Goal: Communication & Community: Ask a question

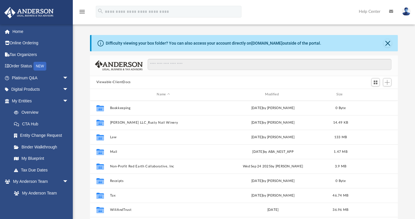
scroll to position [128, 303]
click at [34, 112] on link "Overview" at bounding box center [42, 113] width 69 height 12
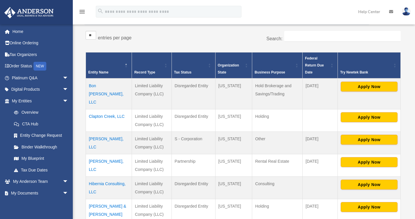
scroll to position [116, 0]
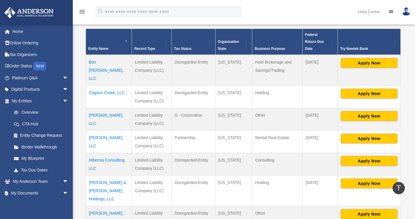
click at [99, 130] on td "[PERSON_NAME], LLC" at bounding box center [109, 141] width 46 height 22
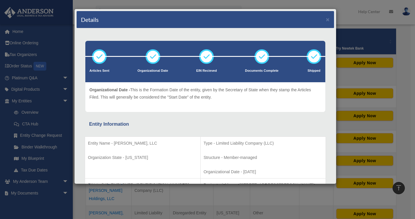
scroll to position [87, 0]
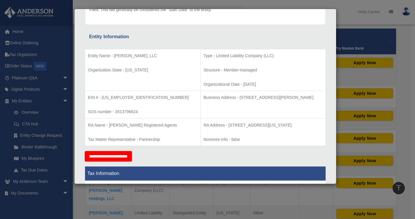
drag, startPoint x: 89, startPoint y: 56, endPoint x: 219, endPoint y: 151, distance: 161.4
click at [219, 151] on div "Entity Name - [PERSON_NAME], LLC Organization State - [US_STATE] Type - Limited…" at bounding box center [205, 96] width 241 height 110
click at [236, 152] on div "**********" at bounding box center [205, 156] width 241 height 10
drag, startPoint x: 170, startPoint y: 97, endPoint x: 311, endPoint y: 98, distance: 141.0
click at [311, 98] on p "Business Address - 3225 McLeod Dr, Suite 100, Las Vegas, NV 89121" at bounding box center [263, 97] width 119 height 7
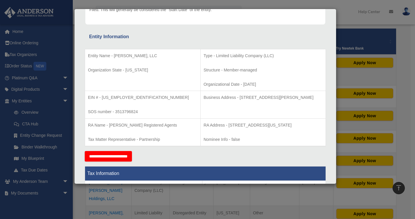
copy p "Business Address - 3225 McLeod Dr, Suite 100, Las Vegas, NV 89121"
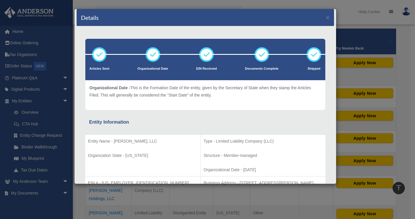
scroll to position [0, 0]
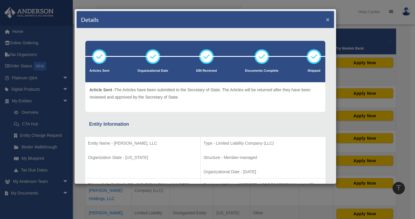
click at [326, 18] on button "×" at bounding box center [328, 19] width 4 height 6
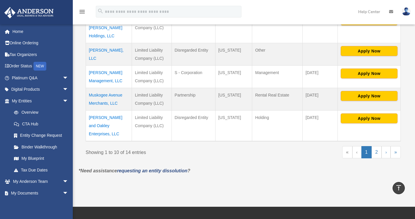
scroll to position [349, 0]
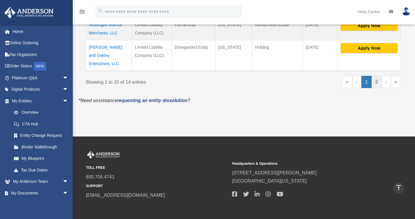
click at [377, 76] on link "2" at bounding box center [377, 82] width 10 height 12
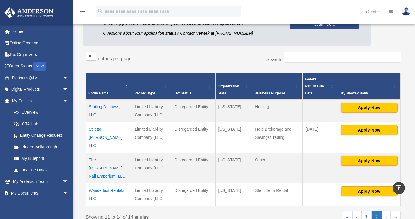
scroll to position [71, 0]
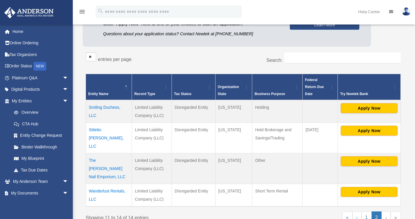
click at [99, 184] on td "Wanderlust Rentals, LLC" at bounding box center [109, 195] width 46 height 23
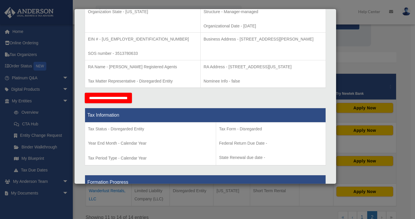
scroll to position [116, 0]
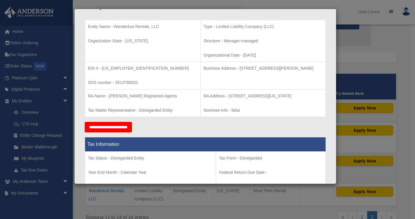
drag, startPoint x: 215, startPoint y: 69, endPoint x: 314, endPoint y: 67, distance: 99.0
click at [314, 67] on p "Business Address - 3225 McLeod Dr, Suite 100, Las Vegas, NV 89121" at bounding box center [263, 68] width 119 height 7
copy p "3225 McLeod Dr, Suite 100, Las Vegas, NV 89121"
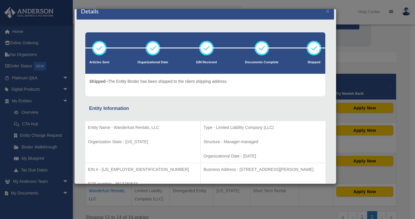
scroll to position [0, 0]
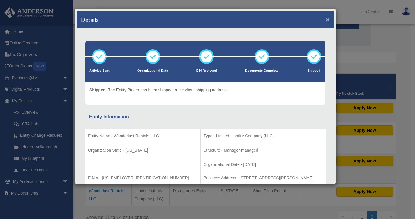
click at [326, 17] on button "×" at bounding box center [328, 19] width 4 height 6
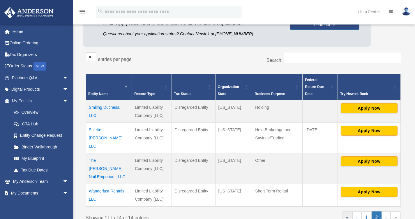
click at [349, 211] on link "«" at bounding box center [347, 217] width 10 height 12
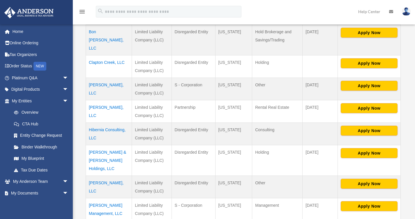
scroll to position [152, 0]
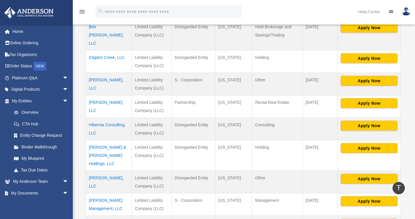
click at [98, 95] on td "[PERSON_NAME], LLC" at bounding box center [109, 106] width 46 height 22
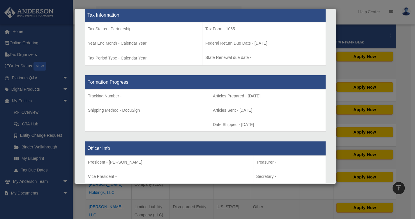
scroll to position [280, 0]
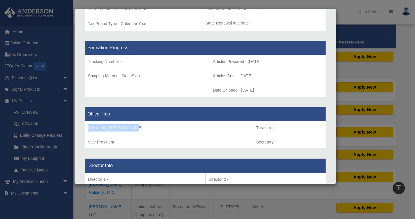
drag, startPoint x: 130, startPoint y: 127, endPoint x: 89, endPoint y: 128, distance: 41.9
click at [89, 128] on p "President - Melissa Lee" at bounding box center [169, 127] width 162 height 7
copy p "President - Melissa Lee"
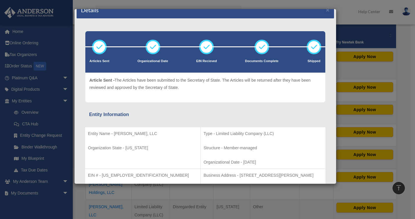
scroll to position [0, 0]
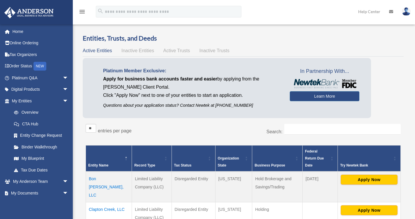
scroll to position [123, 0]
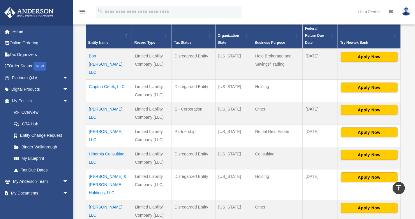
click at [63, 77] on span "arrow_drop_down" at bounding box center [69, 78] width 12 height 12
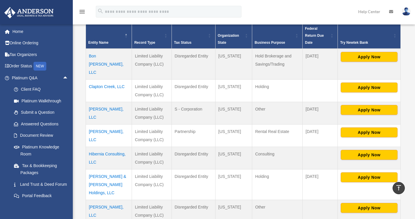
click at [39, 110] on link "Submit a Question" at bounding box center [42, 113] width 69 height 12
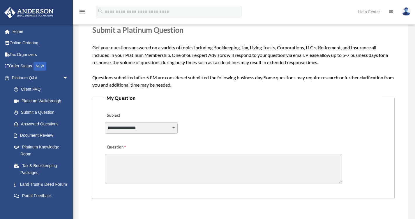
scroll to position [145, 0]
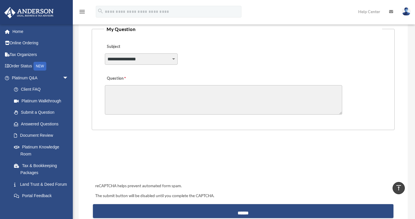
click at [132, 61] on select "**********" at bounding box center [141, 58] width 73 height 11
select select "******"
click at [105, 53] on select "**********" at bounding box center [141, 58] width 73 height 11
click at [136, 101] on textarea "Question" at bounding box center [223, 99] width 237 height 29
paste textarea "**********"
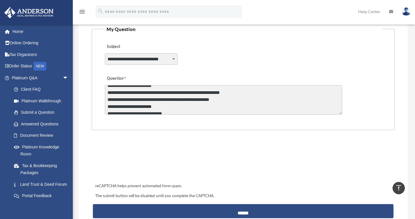
scroll to position [0, 0]
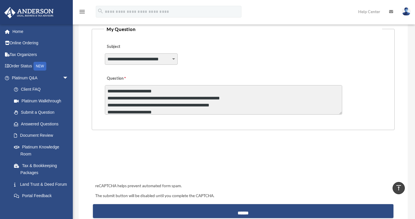
click at [107, 90] on textarea "Question" at bounding box center [223, 99] width 237 height 29
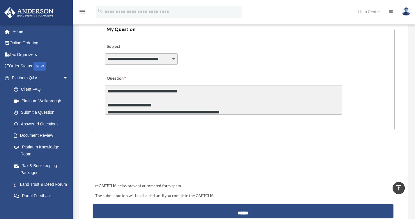
click at [198, 89] on textarea "Question" at bounding box center [223, 99] width 237 height 29
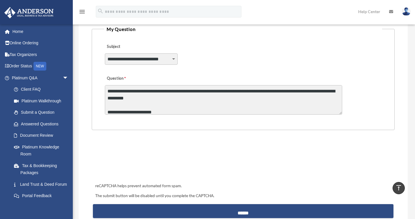
drag, startPoint x: 340, startPoint y: 112, endPoint x: 338, endPoint y: 174, distance: 61.8
click at [338, 178] on form "**********" at bounding box center [243, 68] width 303 height 307
drag, startPoint x: 340, startPoint y: 113, endPoint x: 357, endPoint y: 117, distance: 17.1
click at [367, 156] on form "**********" at bounding box center [243, 68] width 303 height 307
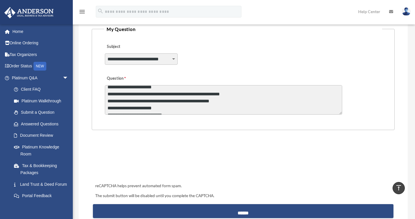
scroll to position [29, 0]
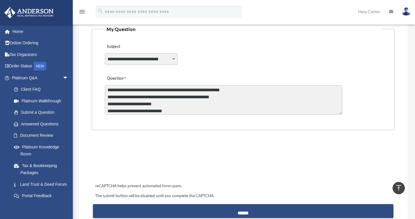
drag, startPoint x: 340, startPoint y: 112, endPoint x: 340, endPoint y: 122, distance: 9.6
click at [341, 123] on fieldset "**********" at bounding box center [243, 77] width 303 height 105
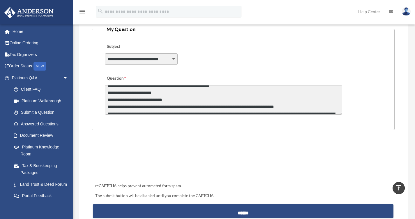
scroll to position [0, 0]
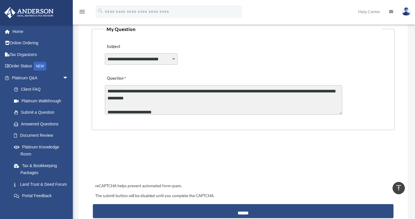
drag, startPoint x: 317, startPoint y: 108, endPoint x: 22, endPoint y: 4, distance: 313.1
click at [22, 4] on div "menu search Site Menu add melissa@rustynailwinery.com My Profile Reset Password…" at bounding box center [207, 64] width 415 height 419
type textarea "**********"
